Goal: Find specific page/section: Find specific page/section

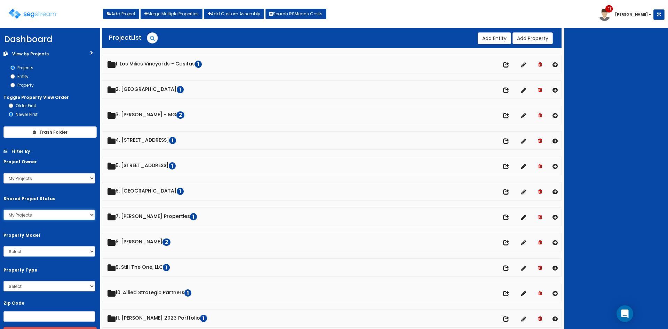
click at [81, 215] on select "All Projects My Projects Shared Projects" at bounding box center [49, 215] width 92 height 10
click at [93, 178] on select "My Projects All Projects kylej davidh johnd mattg mattb [GEOGRAPHIC_DATA] [PERS…" at bounding box center [49, 178] width 92 height 10
select select "7"
click at [3, 173] on select "My Projects All Projects kylej davidh johnd mattg mattb [GEOGRAPHIC_DATA] [PERS…" at bounding box center [49, 178] width 92 height 10
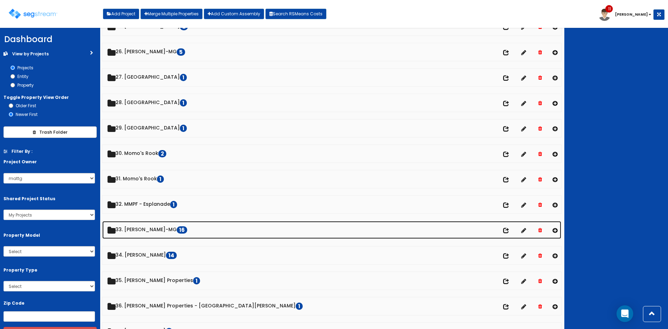
click at [150, 231] on link "33. [PERSON_NAME]-MG 16" at bounding box center [331, 230] width 459 height 18
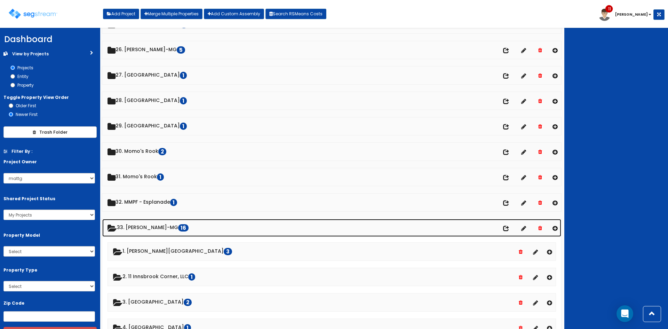
scroll to position [650, 0]
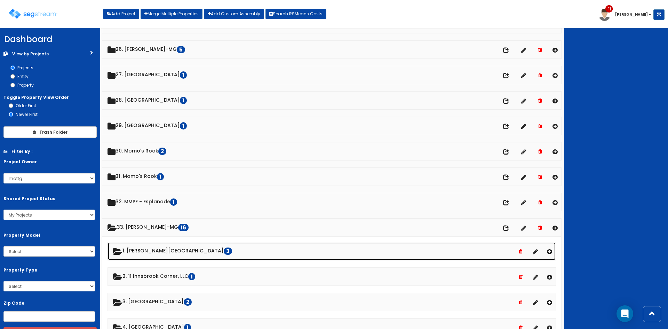
click at [154, 248] on link "1. [PERSON_NAME][STREET_ADDRESS]" at bounding box center [332, 251] width 448 height 18
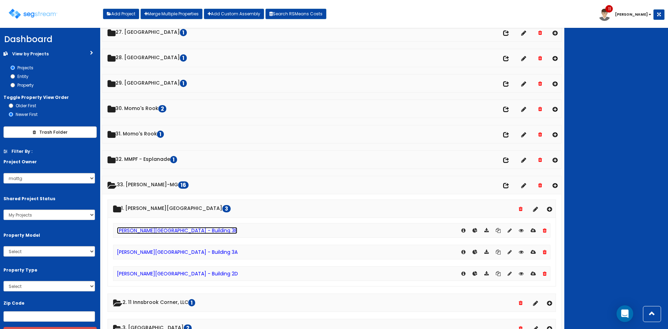
click at [185, 232] on link "[PERSON_NAME][GEOGRAPHIC_DATA] - Building 3B" at bounding box center [177, 230] width 120 height 7
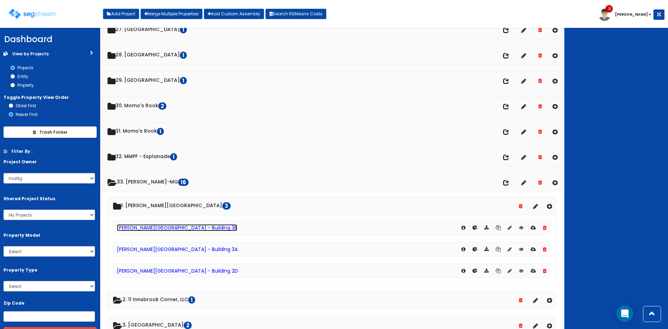
scroll to position [695, 0]
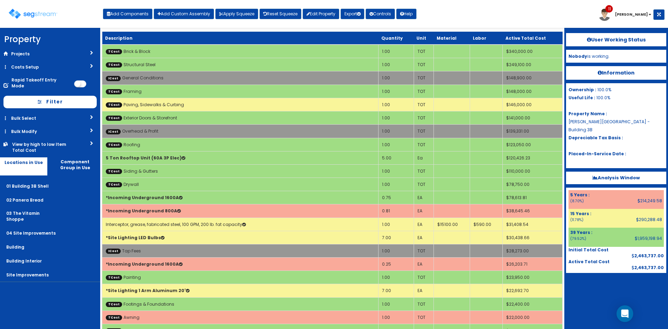
click at [493, 21] on div "Toggle navigation Add Components Add Custom Assembly Apply Squeeze Reset Squeez…" at bounding box center [333, 16] width 661 height 23
click at [516, 13] on div "Toggle navigation Add Components Add Custom Assembly Apply Squeeze Reset Squeez…" at bounding box center [333, 16] width 661 height 23
click at [226, 17] on button "Apply Squeeze" at bounding box center [236, 14] width 43 height 10
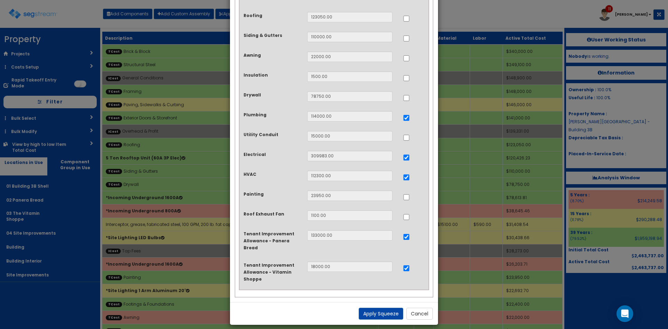
scroll to position [232, 0]
click at [592, 292] on div "× Apply Squeezing Squeeze Type Select 1. Squeeze by Takeoff Cost Total Building…" at bounding box center [334, 164] width 668 height 329
click at [428, 309] on button "Cancel" at bounding box center [419, 313] width 26 height 12
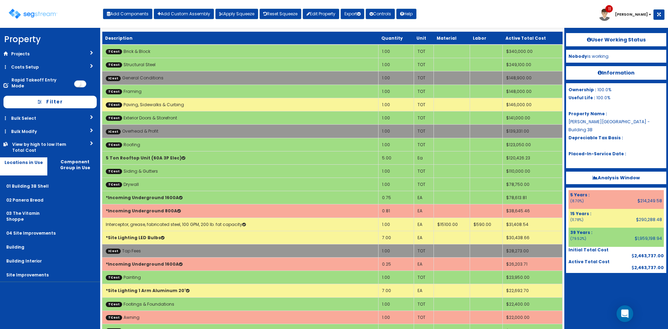
click at [599, 290] on div at bounding box center [616, 290] width 100 height 35
click at [459, 14] on div "Toggle navigation Add Components Add Custom Assembly Apply Squeeze Reset Squeez…" at bounding box center [333, 16] width 661 height 23
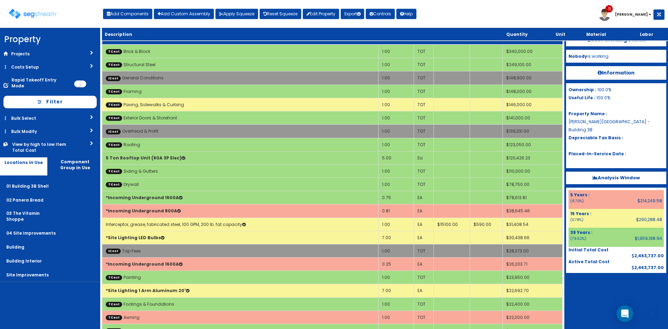
scroll to position [246, 0]
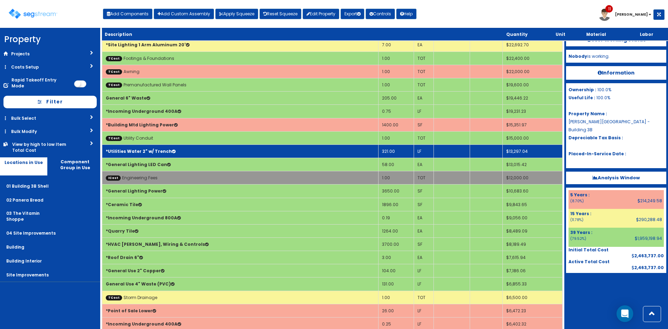
click at [313, 149] on td "*Utilities Water 2" w/ Trench" at bounding box center [240, 150] width 276 height 13
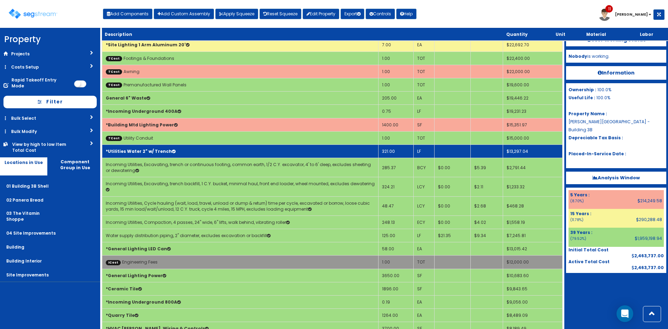
click at [313, 149] on td "*Utilities Water 2" w/ Trench" at bounding box center [240, 150] width 276 height 13
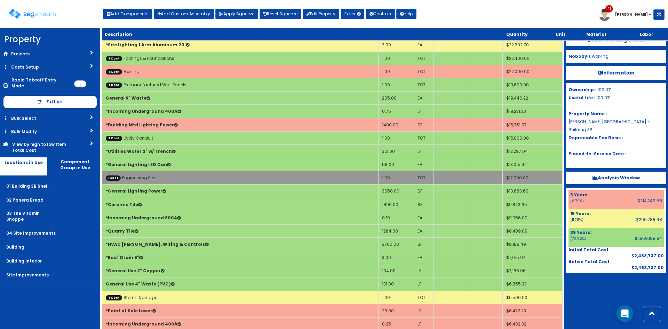
scroll to position [458, 0]
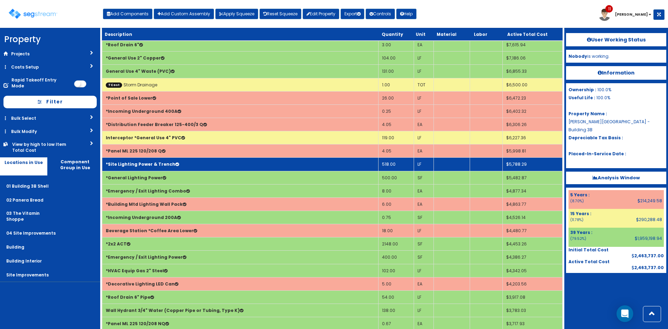
click at [192, 165] on td "*Site Lighting Power & Trench" at bounding box center [240, 164] width 276 height 13
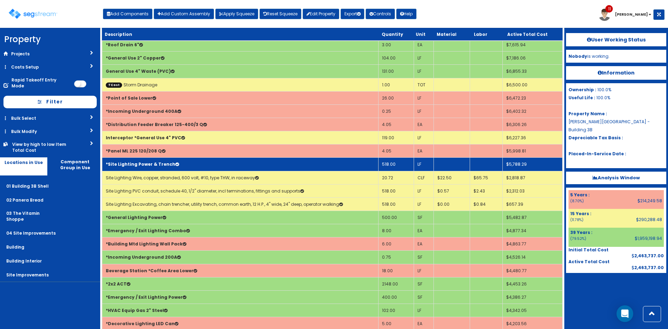
click at [194, 165] on td "*Site Lighting Power & Trench" at bounding box center [240, 164] width 276 height 13
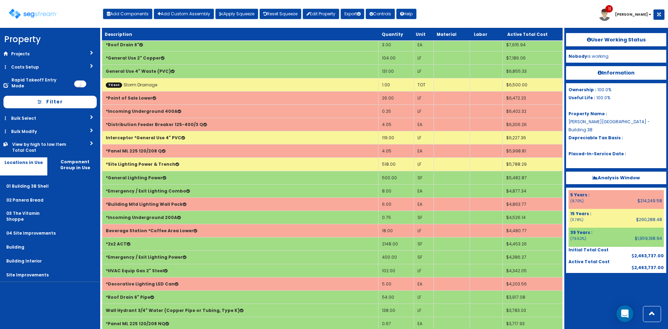
scroll to position [777, 0]
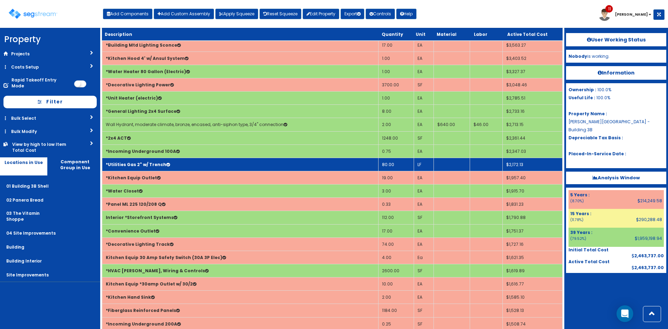
click at [177, 167] on td "*Utilities Gas 2" w/ Trench" at bounding box center [240, 164] width 276 height 13
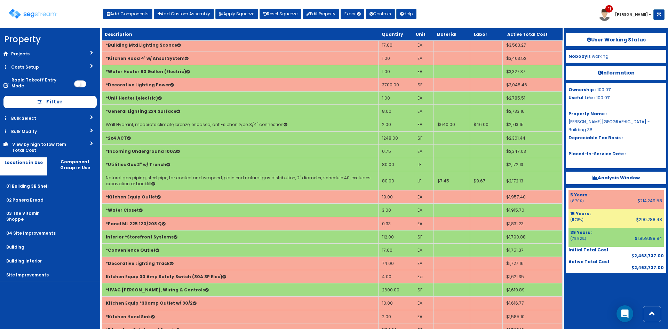
click at [599, 283] on div at bounding box center [616, 290] width 100 height 35
click at [479, 13] on div "Toggle navigation Add Components Add Custom Assembly Apply Squeeze Reset Squeez…" at bounding box center [333, 16] width 661 height 23
click at [46, 16] on img at bounding box center [33, 14] width 49 height 10
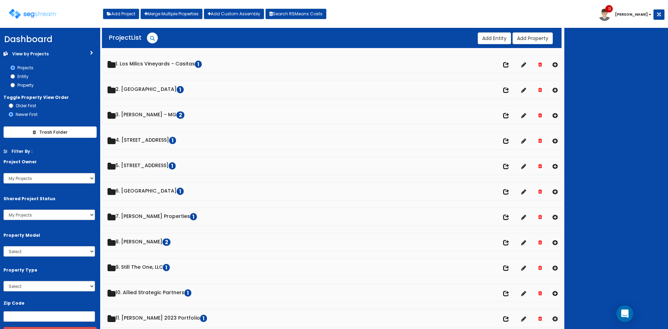
click at [602, 84] on div at bounding box center [616, 178] width 104 height 301
